Goal: Check status: Check status

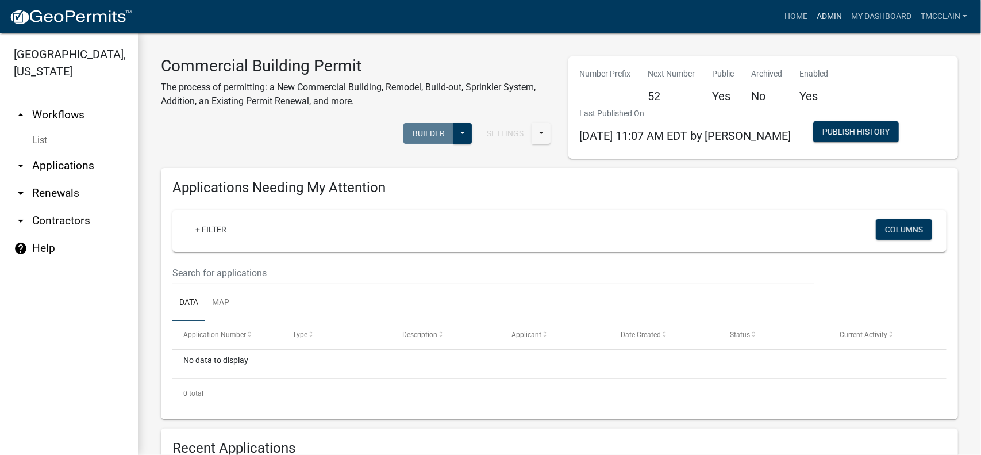
click at [827, 17] on link "Admin" at bounding box center [829, 17] width 34 height 22
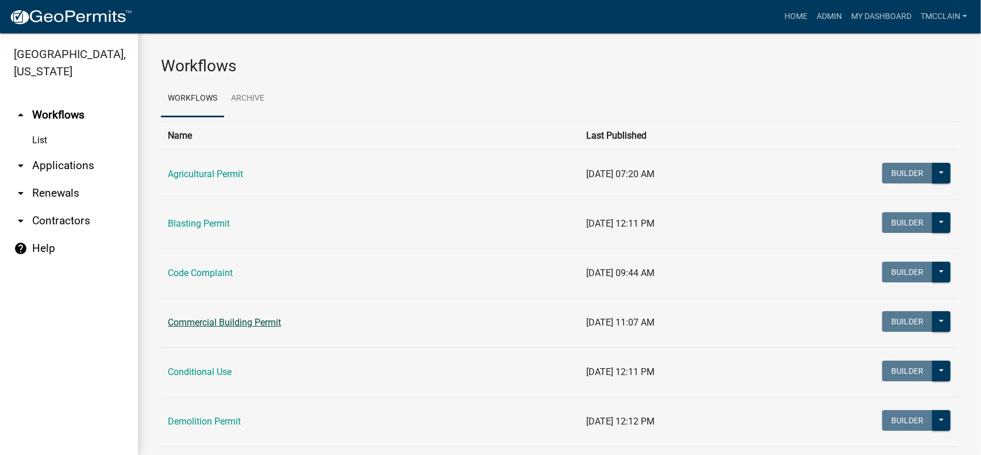
click at [211, 317] on link "Commercial Building Permit" at bounding box center [224, 322] width 113 height 11
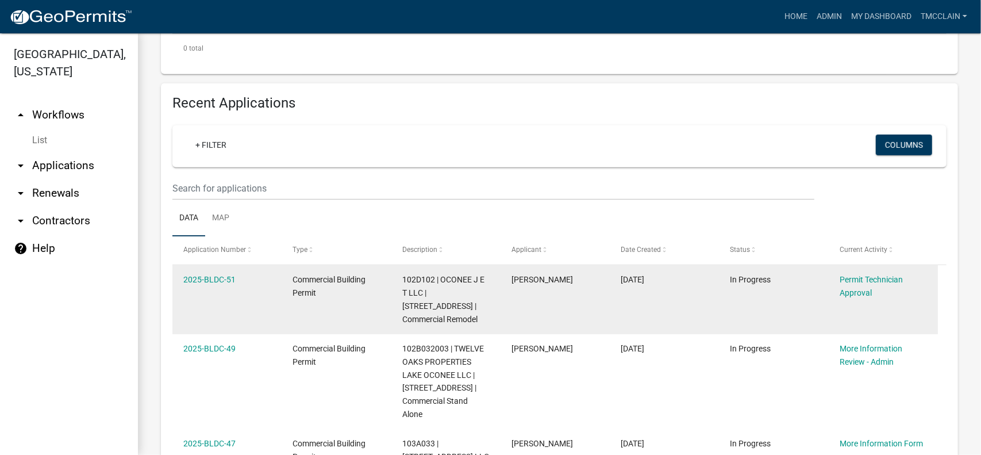
scroll to position [402, 0]
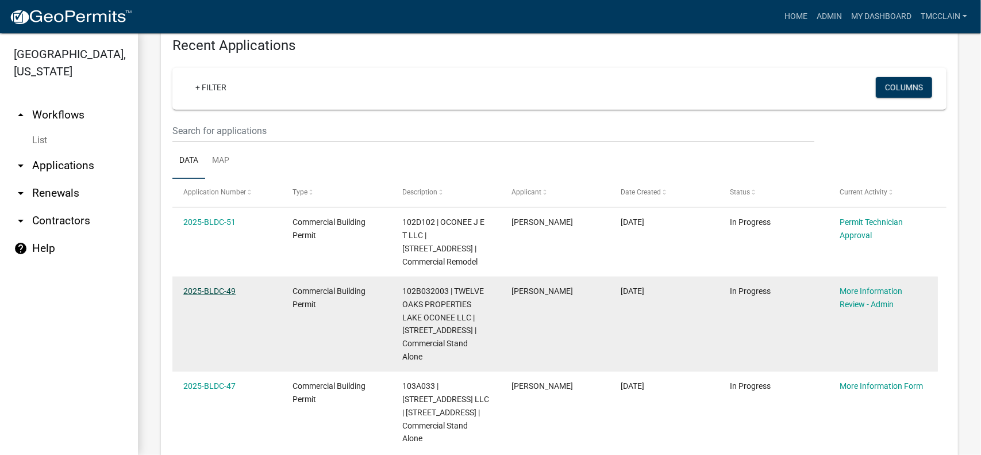
click at [206, 290] on link "2025-BLDC-49" at bounding box center [209, 290] width 52 height 9
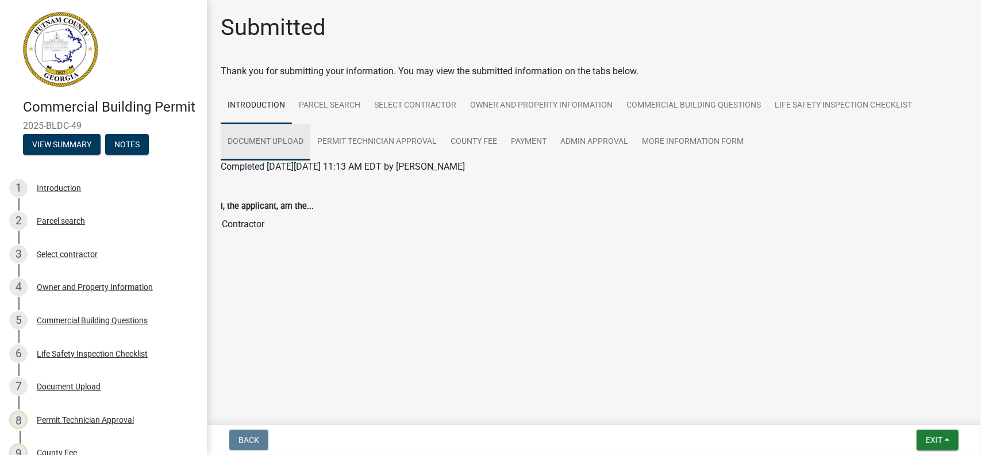
click at [271, 140] on link "Document Upload" at bounding box center [266, 142] width 90 height 37
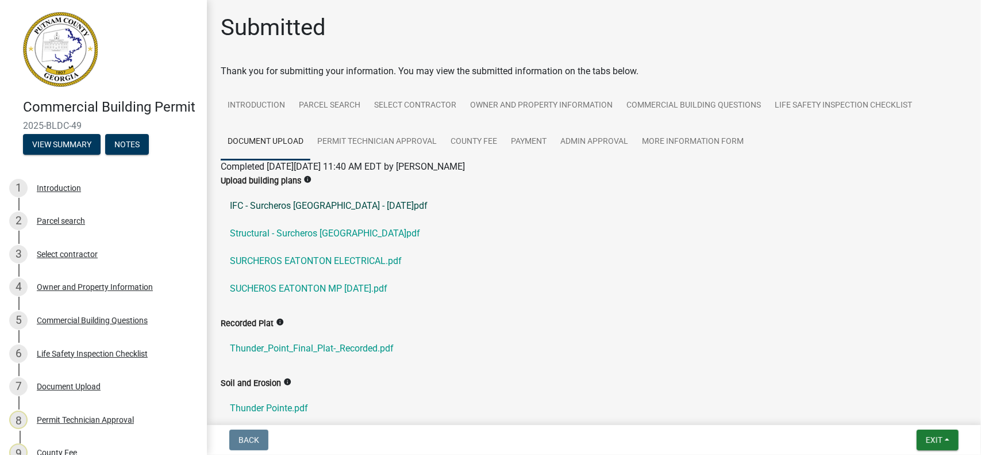
click at [304, 205] on link "IFC - Surcheros [GEOGRAPHIC_DATA] - [DATE]pdf" at bounding box center [594, 206] width 747 height 28
